Goal: Navigation & Orientation: Find specific page/section

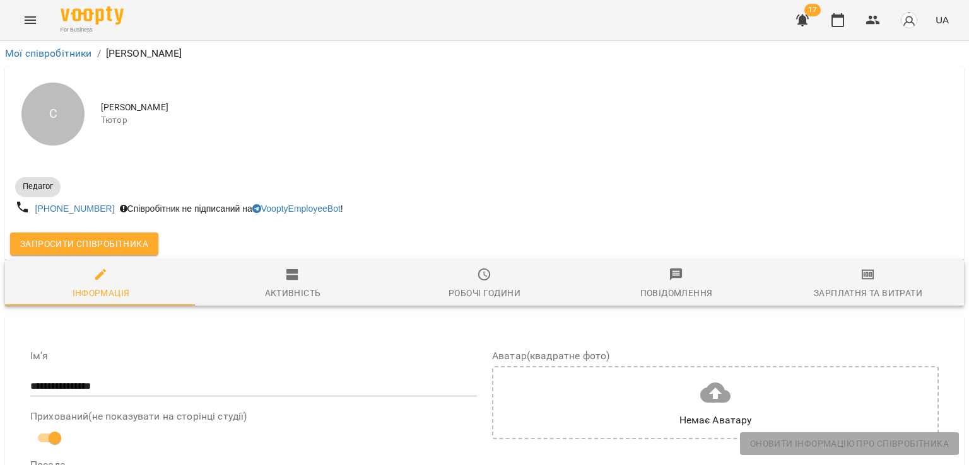
select select "**"
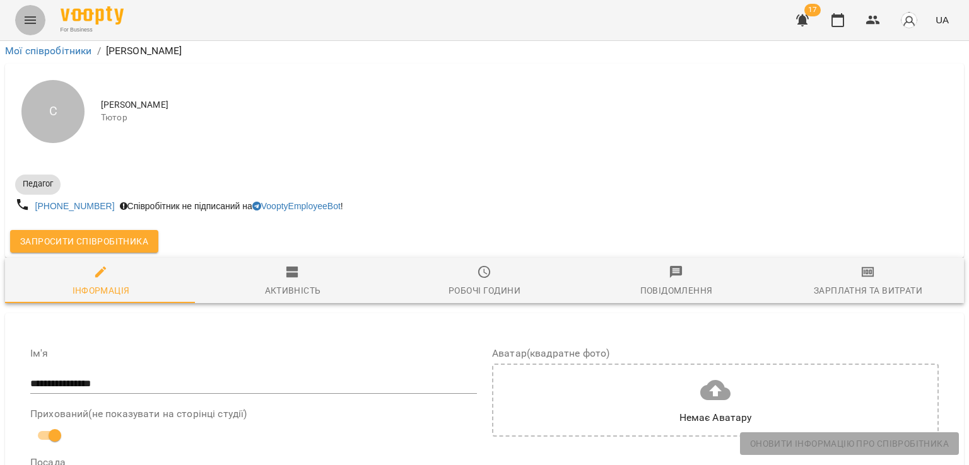
click at [33, 21] on icon "Menu" at bounding box center [30, 20] width 15 height 15
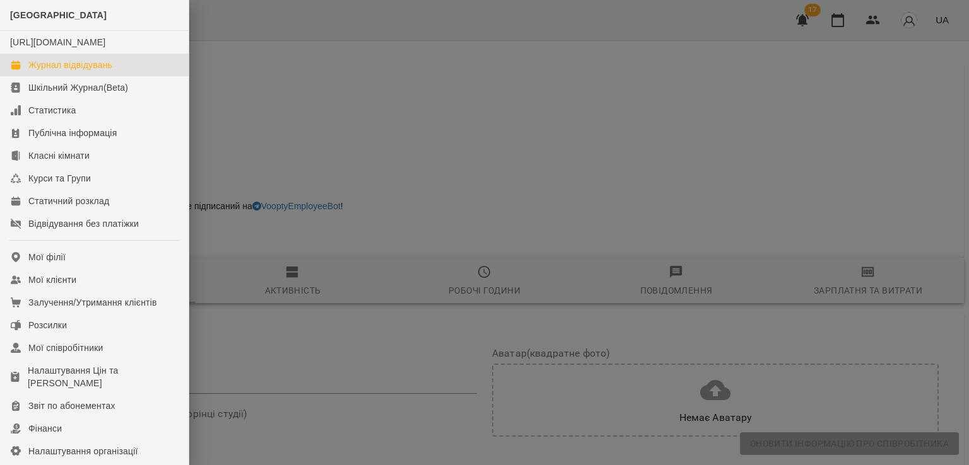
click at [37, 71] on div "Журнал відвідувань" at bounding box center [70, 65] width 84 height 13
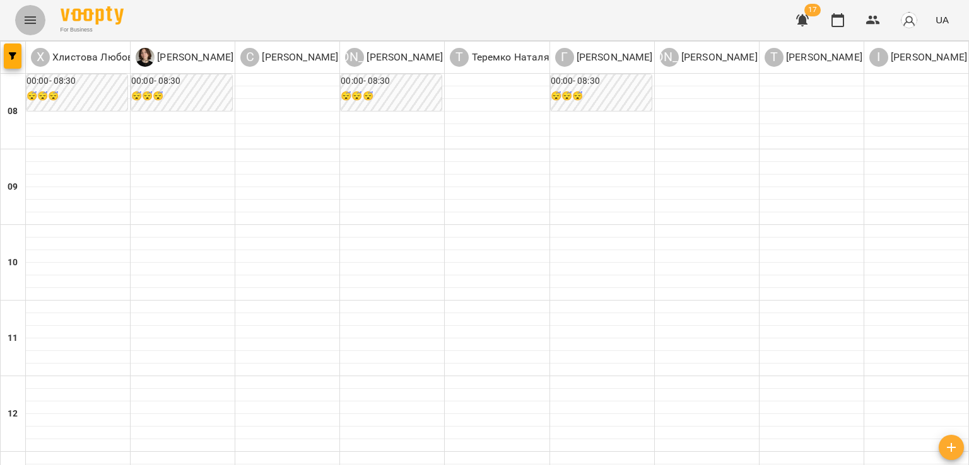
click at [26, 13] on icon "Menu" at bounding box center [30, 20] width 15 height 15
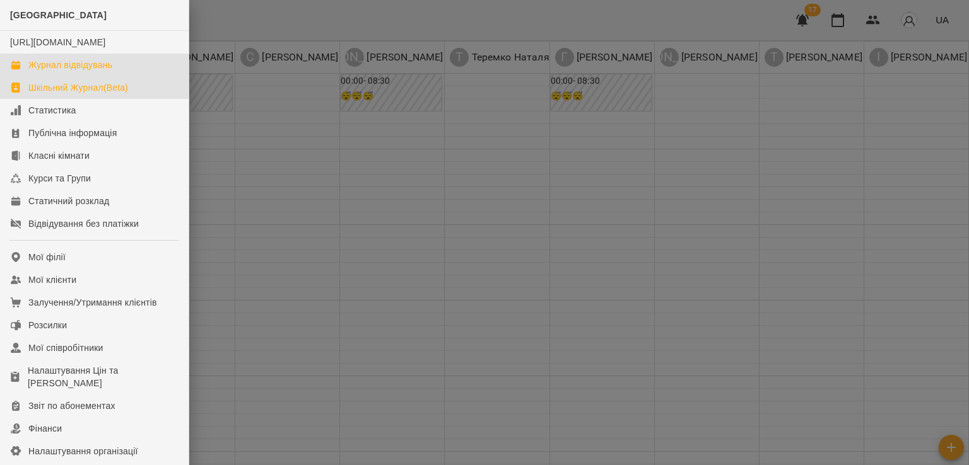
click at [68, 94] on div "Шкільний Журнал(Beta)" at bounding box center [78, 87] width 100 height 13
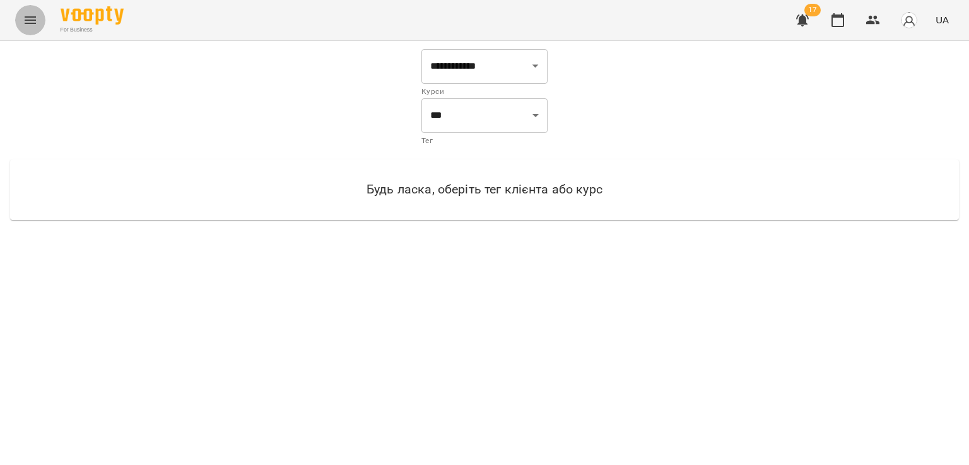
click at [35, 20] on icon "Menu" at bounding box center [30, 20] width 11 height 8
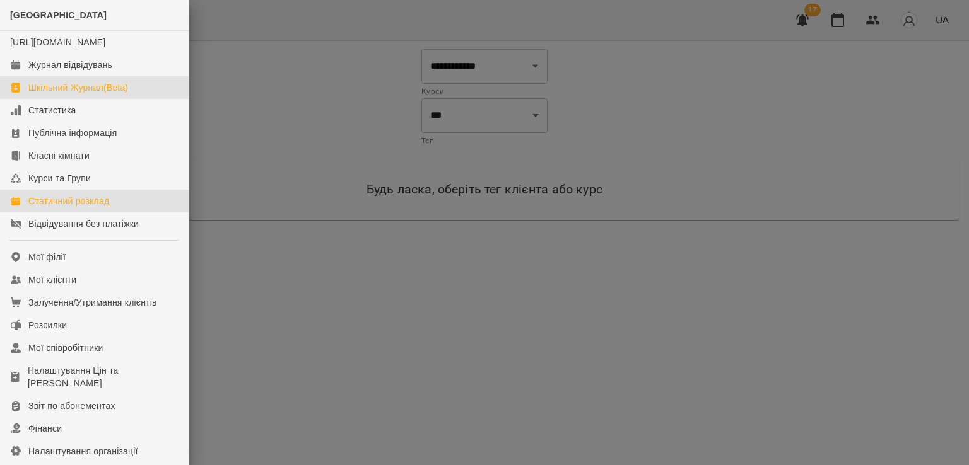
click at [62, 206] on link "Статичний розклад" at bounding box center [94, 201] width 189 height 23
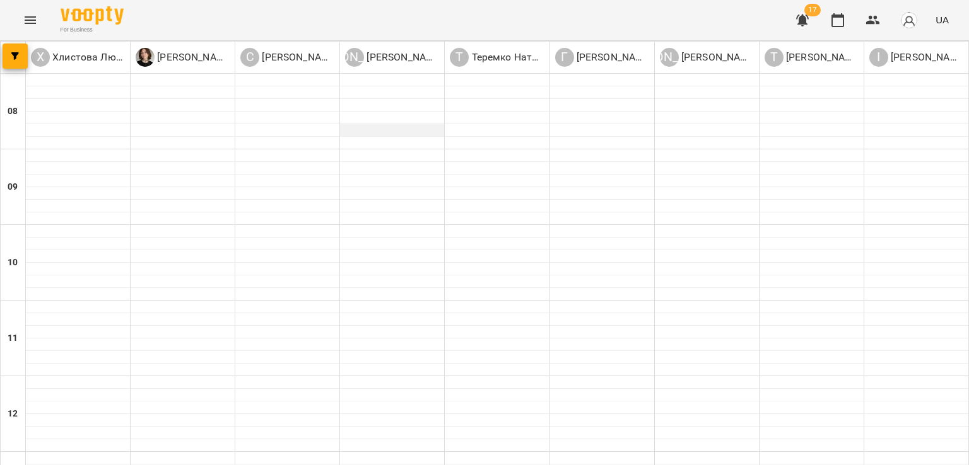
click at [378, 129] on div at bounding box center [392, 130] width 104 height 13
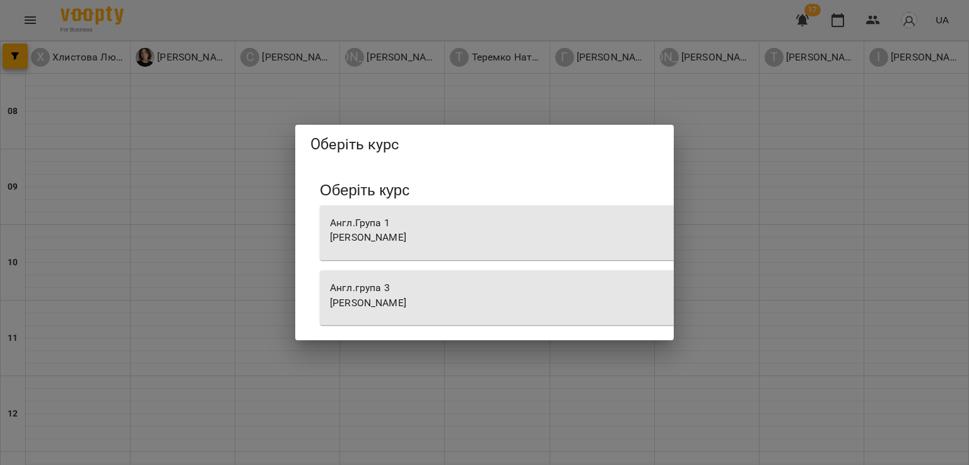
click at [273, 89] on div "Оберіть курс Оберіть курс Англ.Група 1 [PERSON_NAME].група 3 [PERSON_NAME]" at bounding box center [484, 232] width 969 height 465
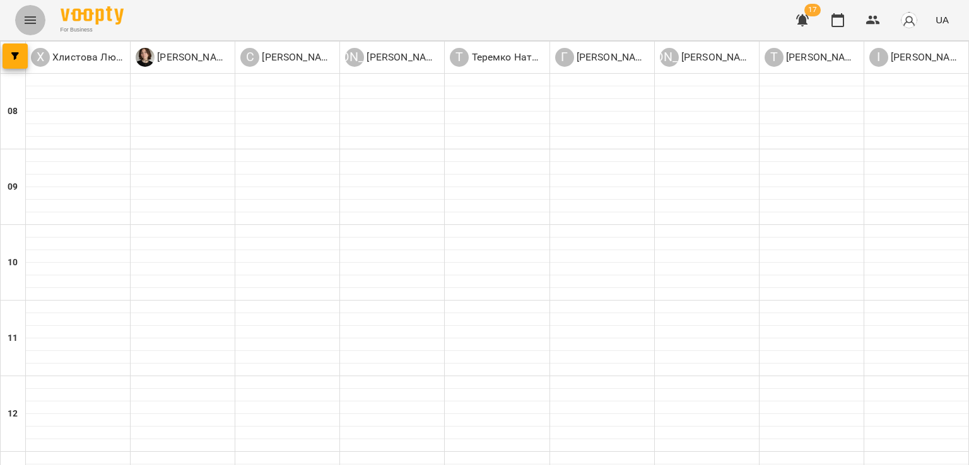
click at [21, 17] on button "Menu" at bounding box center [30, 20] width 30 height 30
